Goal: Use online tool/utility: Utilize a website feature to perform a specific function

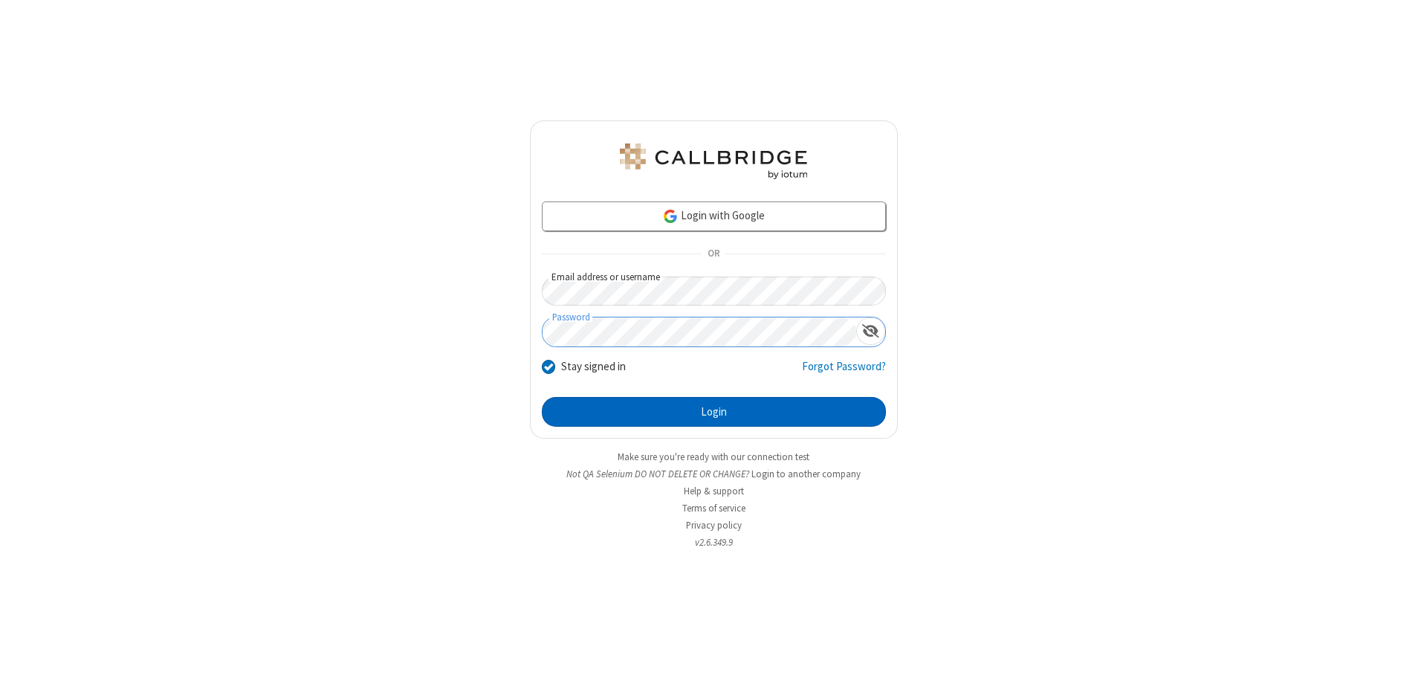
click at [713, 412] on button "Login" at bounding box center [714, 412] width 344 height 30
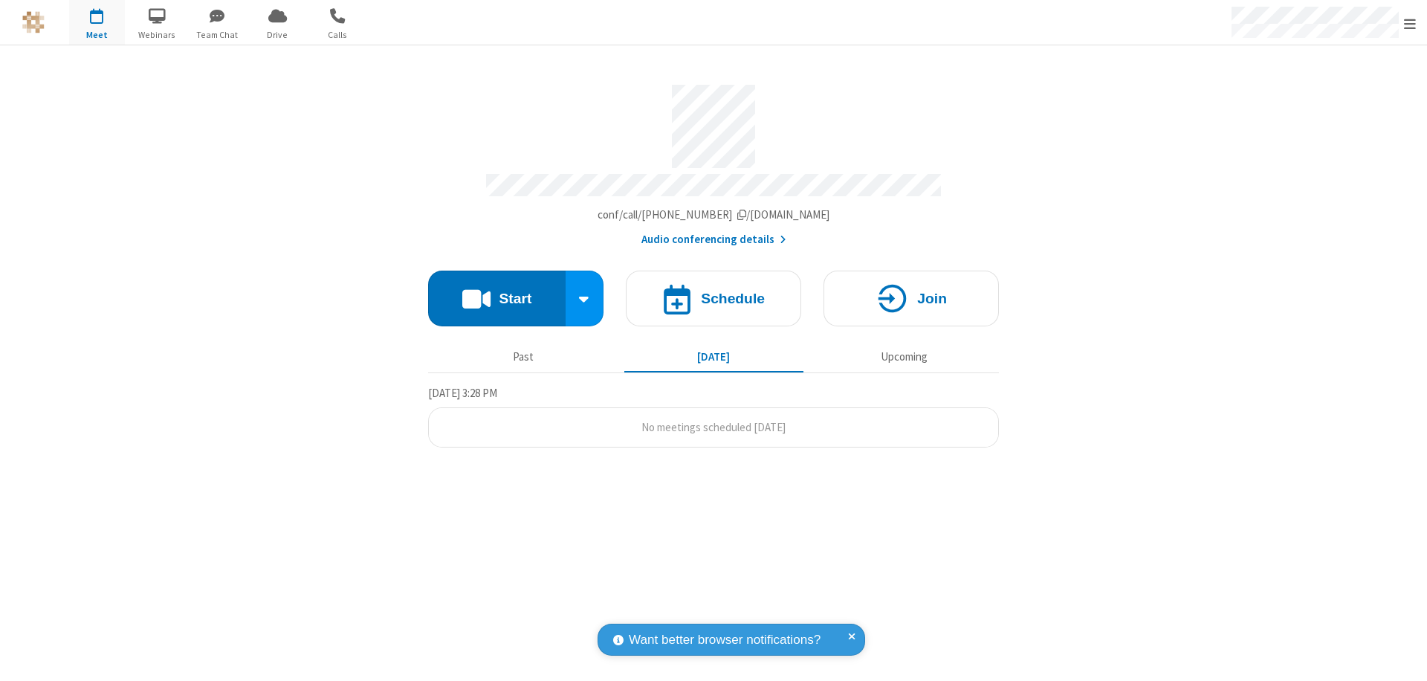
click at [496, 291] on button "Start" at bounding box center [496, 298] width 137 height 56
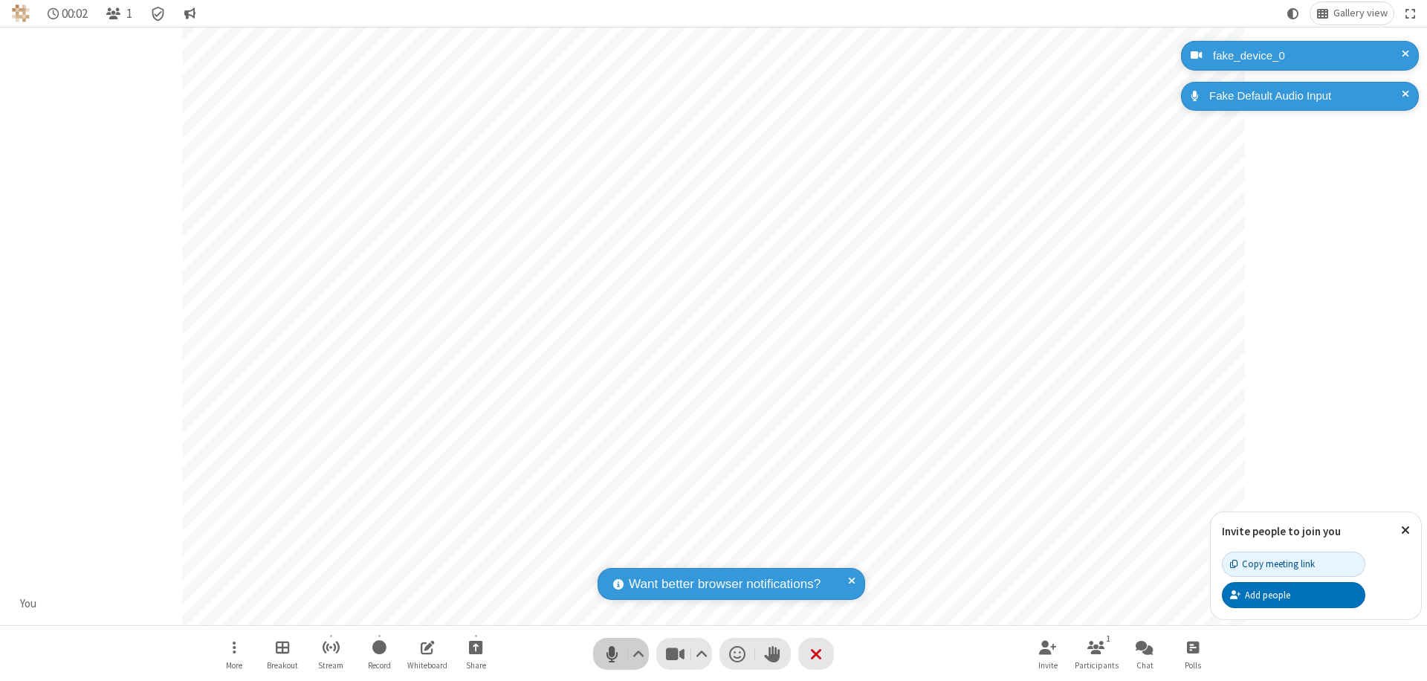
click at [612, 653] on span "Mute (⌘+Shift+A)" at bounding box center [611, 654] width 22 height 22
click at [612, 653] on span "Unmute (⌘+Shift+A)" at bounding box center [611, 654] width 22 height 22
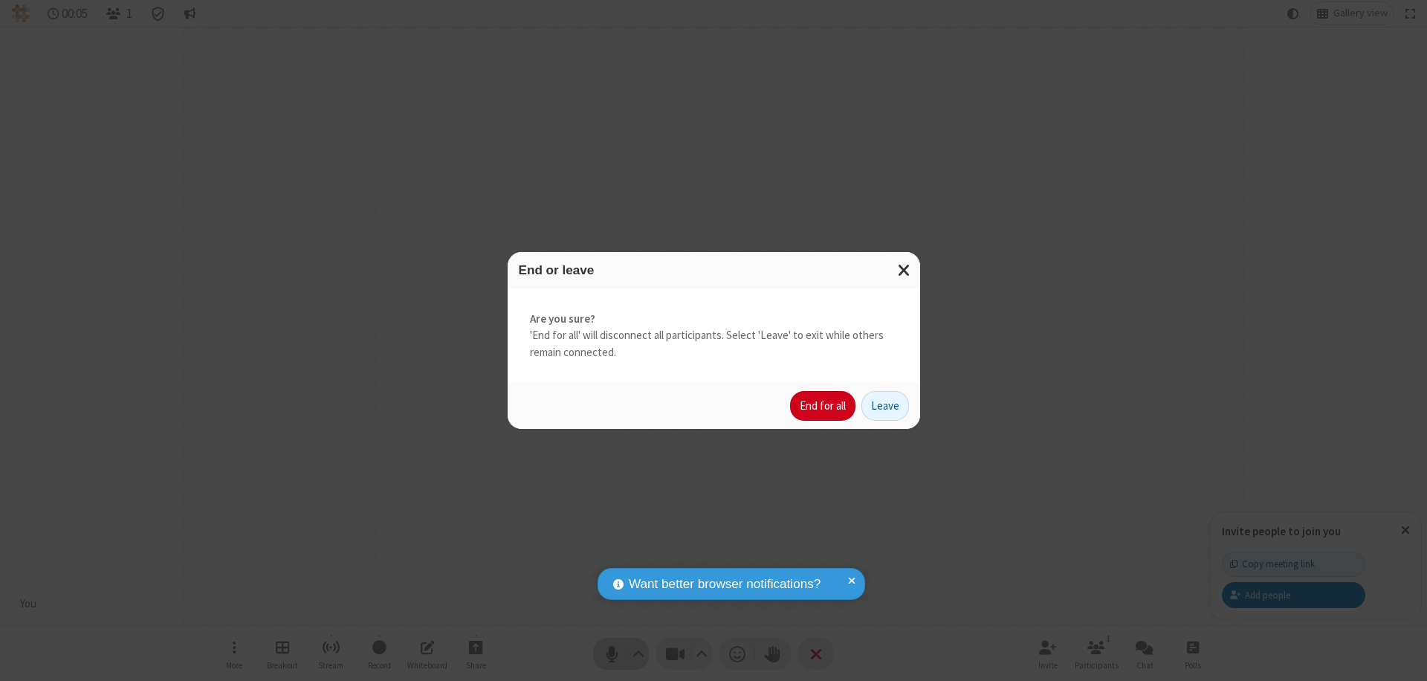
click at [823, 406] on button "End for all" at bounding box center [822, 406] width 65 height 30
